Goal: Use online tool/utility: Utilize a website feature to perform a specific function

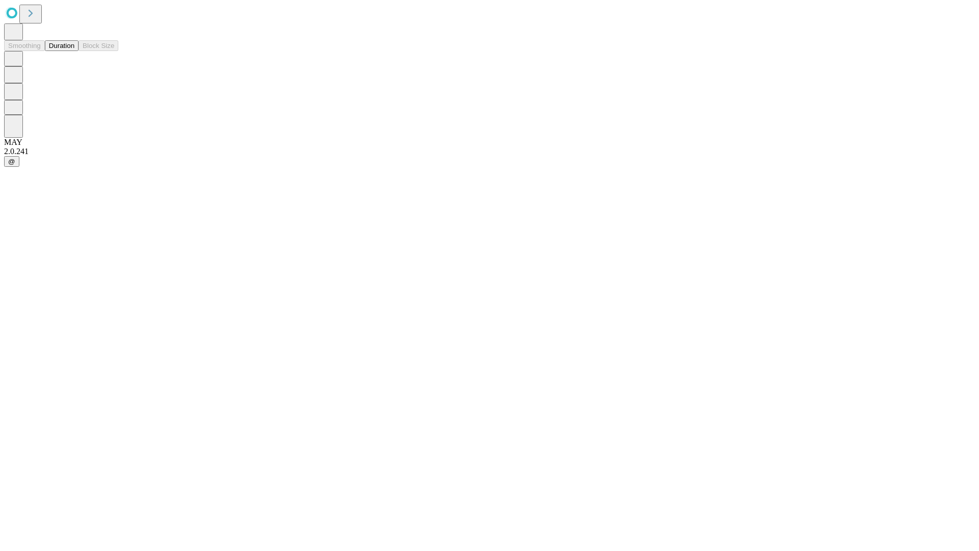
click at [74, 51] on button "Duration" at bounding box center [62, 45] width 34 height 11
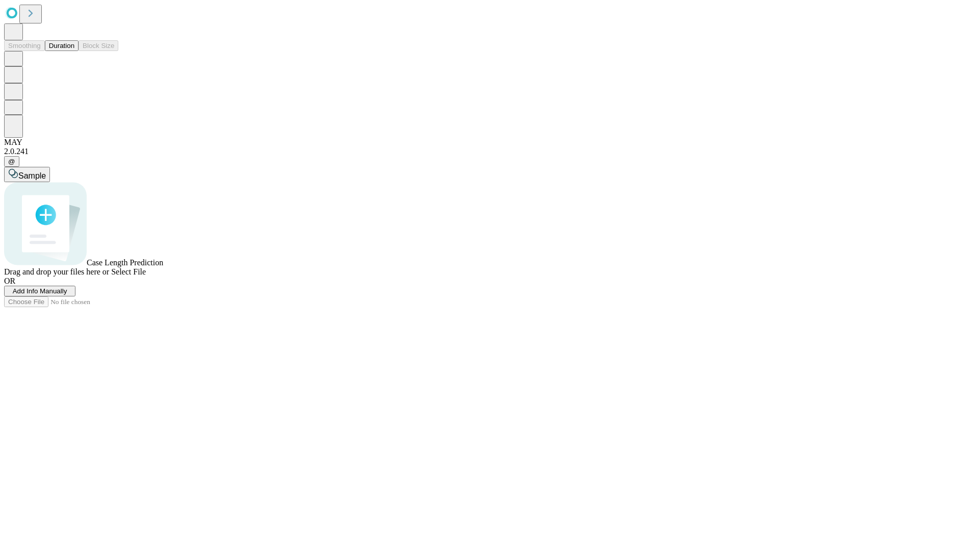
click at [146, 276] on span "Select File" at bounding box center [128, 271] width 35 height 9
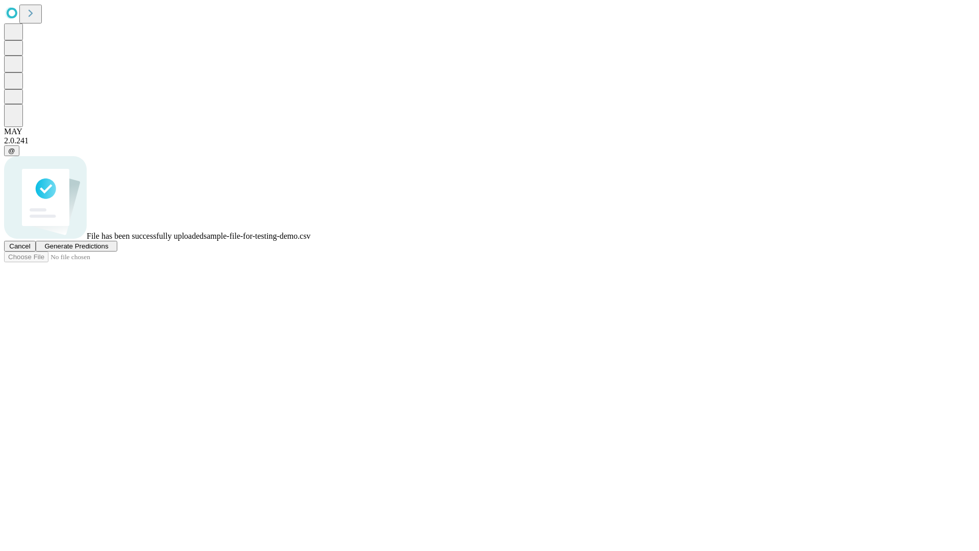
click at [108, 250] on span "Generate Predictions" at bounding box center [76, 246] width 64 height 8
